Goal: Entertainment & Leisure: Consume media (video, audio)

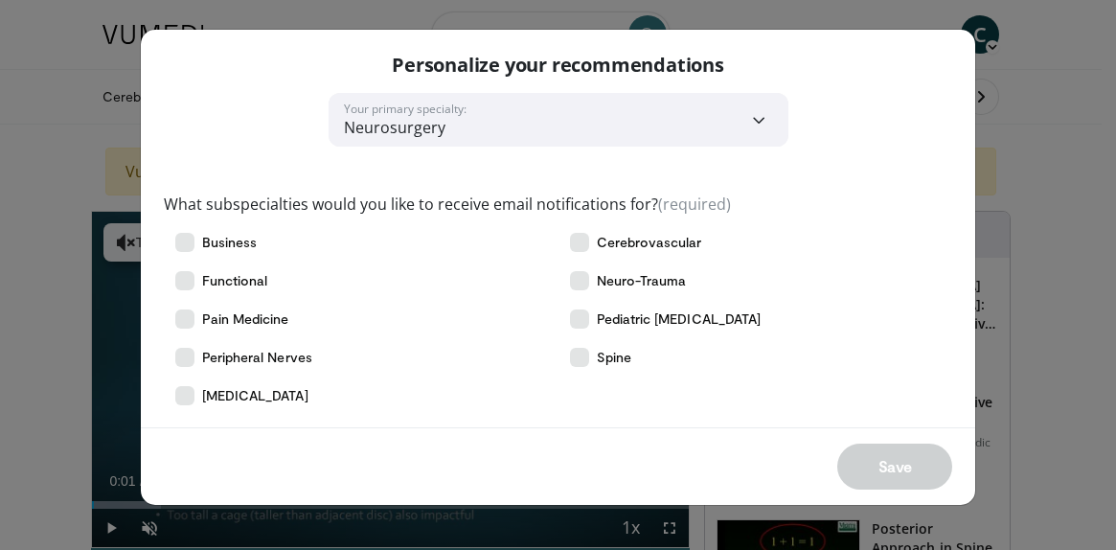
click at [1060, 372] on div "**********" at bounding box center [558, 275] width 1116 height 550
click at [859, 474] on div "Save" at bounding box center [558, 466] width 835 height 78
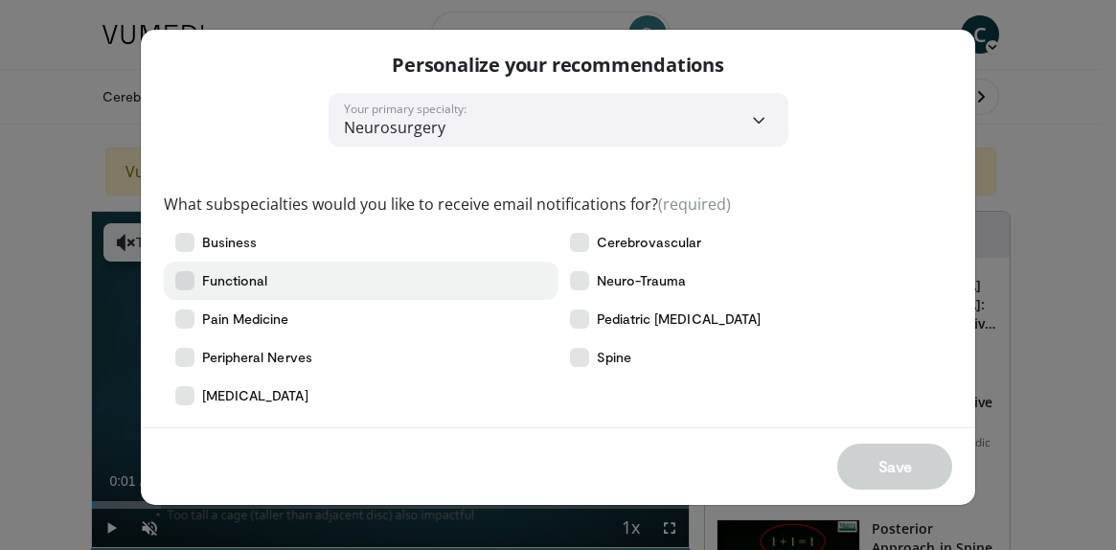
click at [189, 286] on icon at bounding box center [184, 280] width 19 height 19
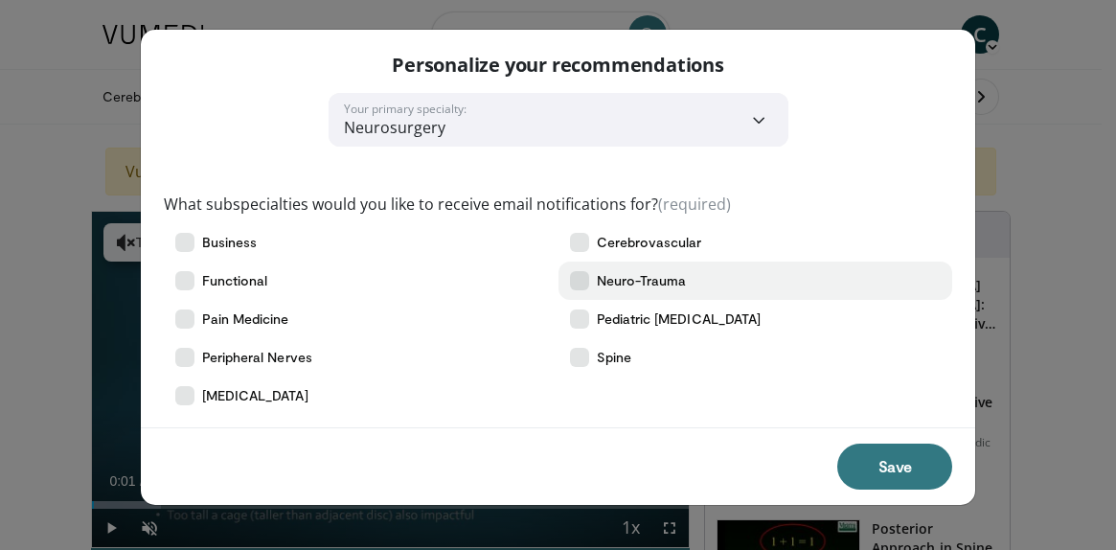
click at [577, 287] on icon at bounding box center [579, 280] width 19 height 19
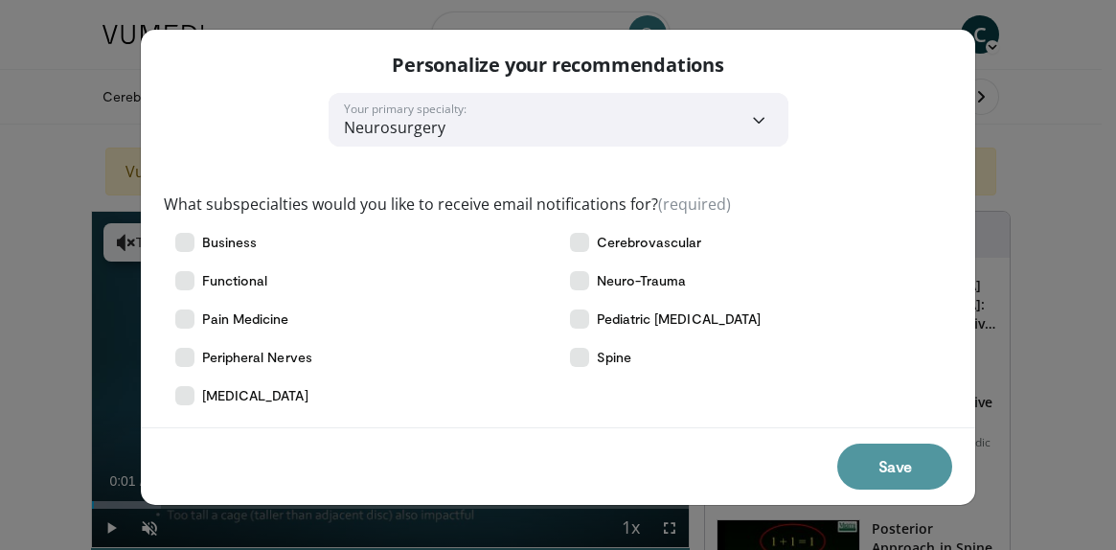
click at [877, 468] on button "Save" at bounding box center [894, 467] width 115 height 46
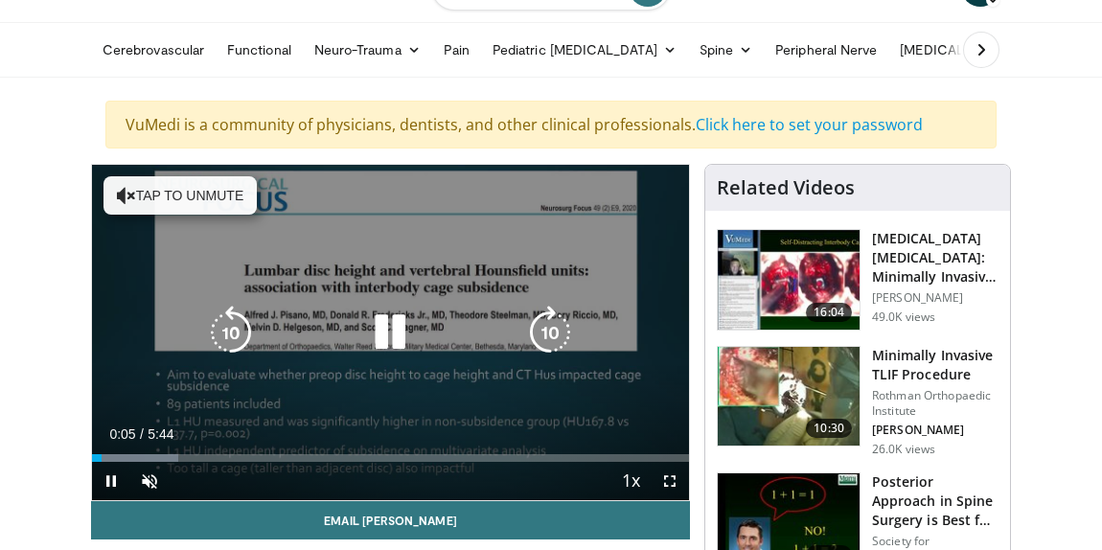
scroll to position [47, 0]
click at [117, 193] on icon "Video Player" at bounding box center [126, 195] width 19 height 19
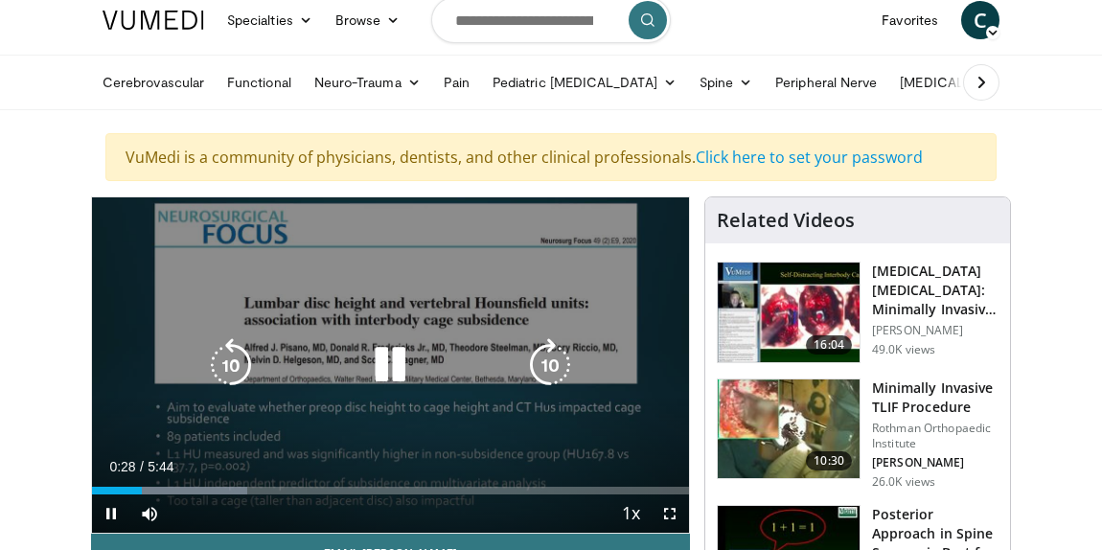
scroll to position [0, 0]
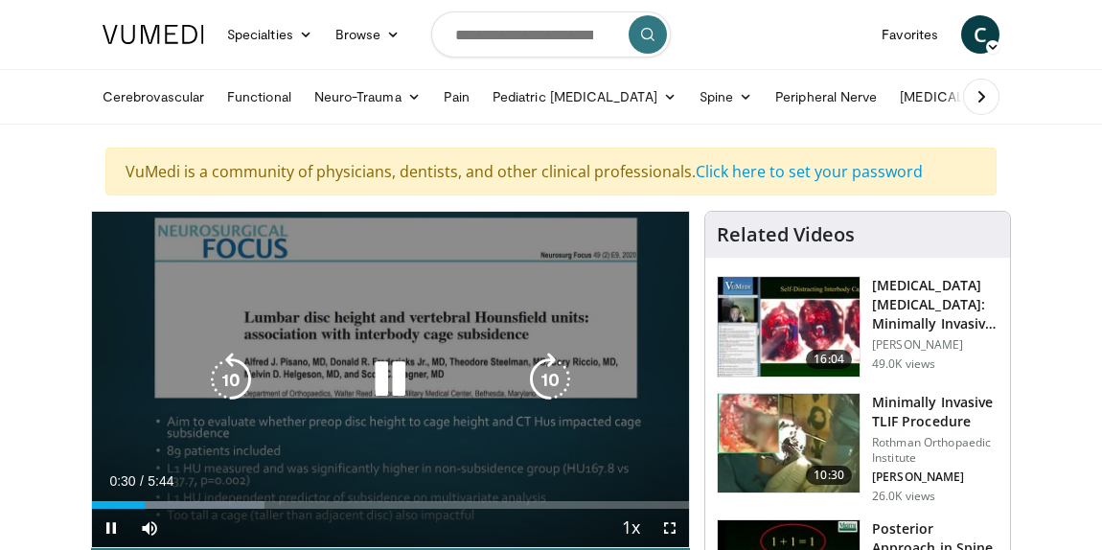
click at [386, 397] on icon "Video Player" at bounding box center [390, 380] width 54 height 54
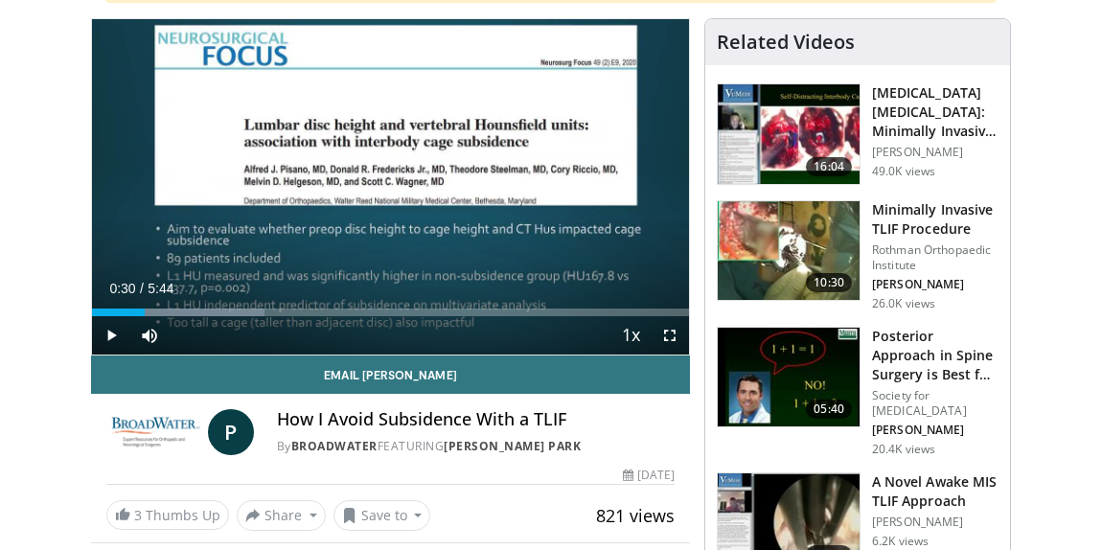
scroll to position [178, 0]
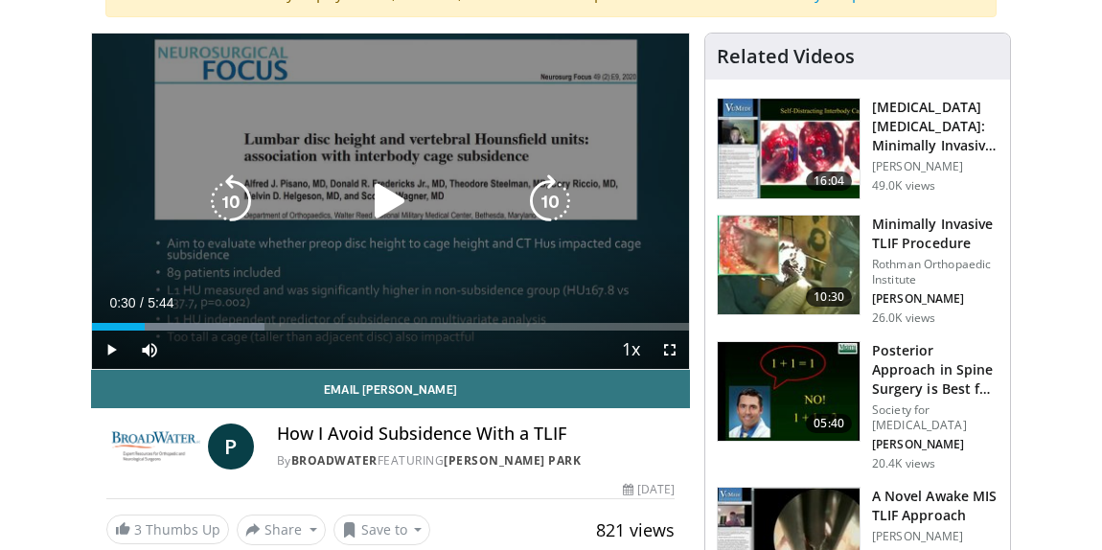
click at [384, 202] on icon "Video Player" at bounding box center [390, 201] width 54 height 54
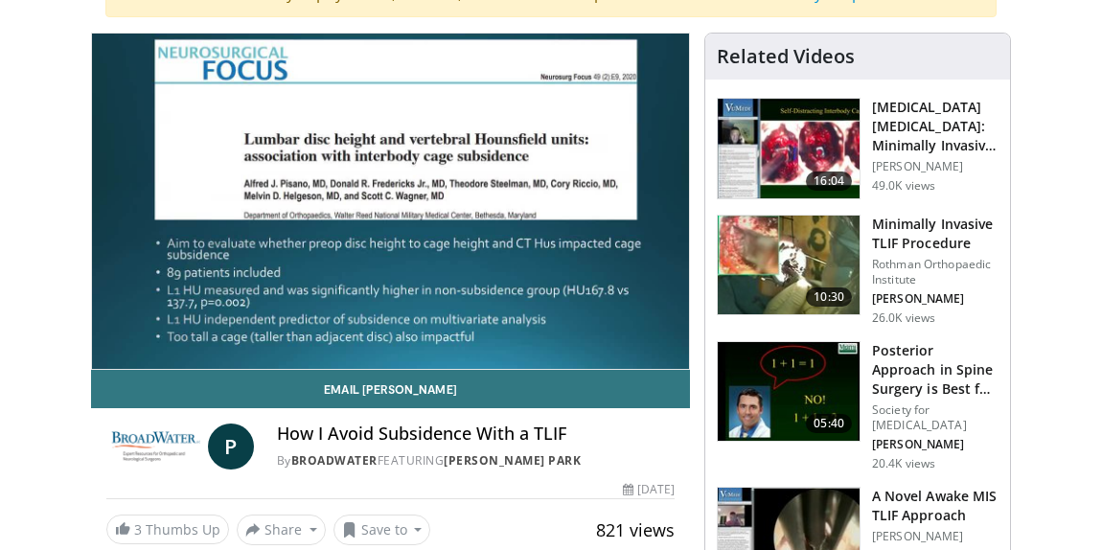
click at [811, 144] on img at bounding box center [789, 149] width 142 height 100
